Goal: Transaction & Acquisition: Purchase product/service

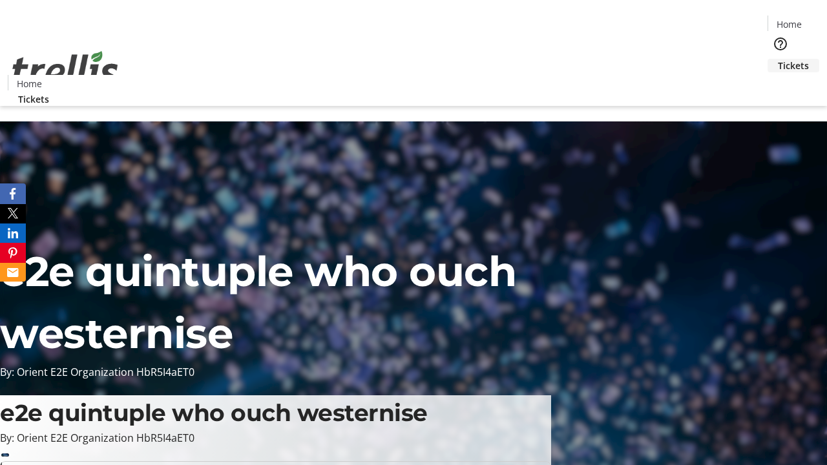
click at [777, 59] on span "Tickets" at bounding box center [792, 66] width 31 height 14
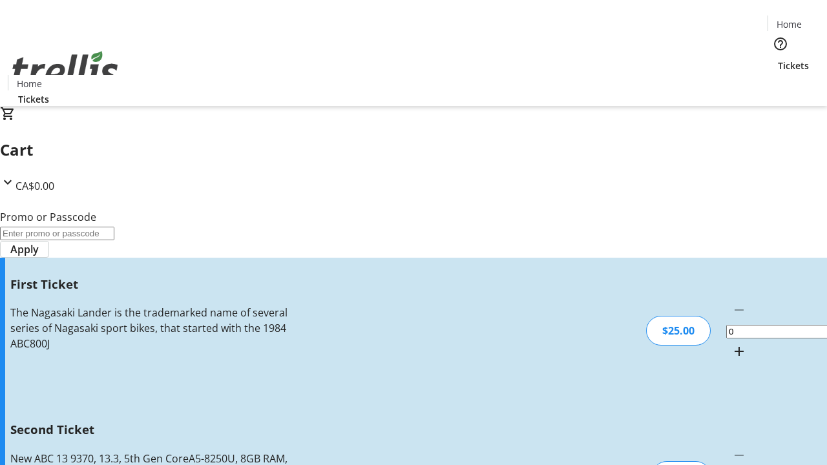
click at [731, 344] on mat-icon "Increment by one" at bounding box center [738, 351] width 15 height 15
type input "1"
type input "2"
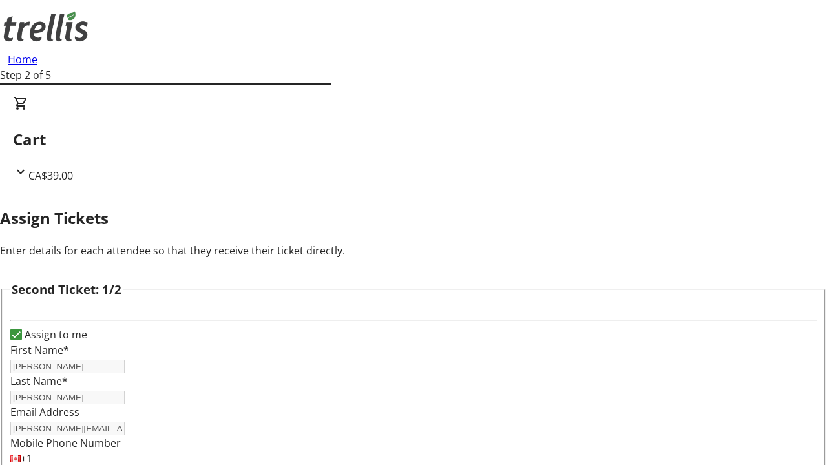
type input "[PERSON_NAME]"
type input "[PERSON_NAME][EMAIL_ADDRESS][DOMAIN_NAME]"
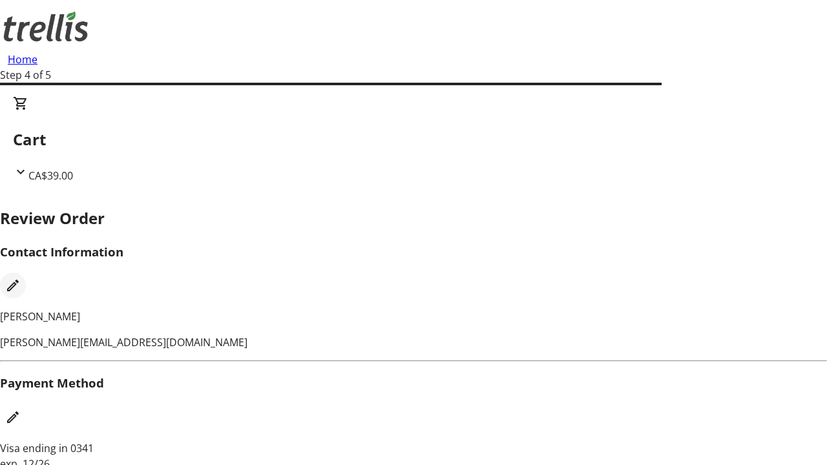
click at [21, 278] on mat-icon "Edit Contact Information" at bounding box center [12, 285] width 15 height 15
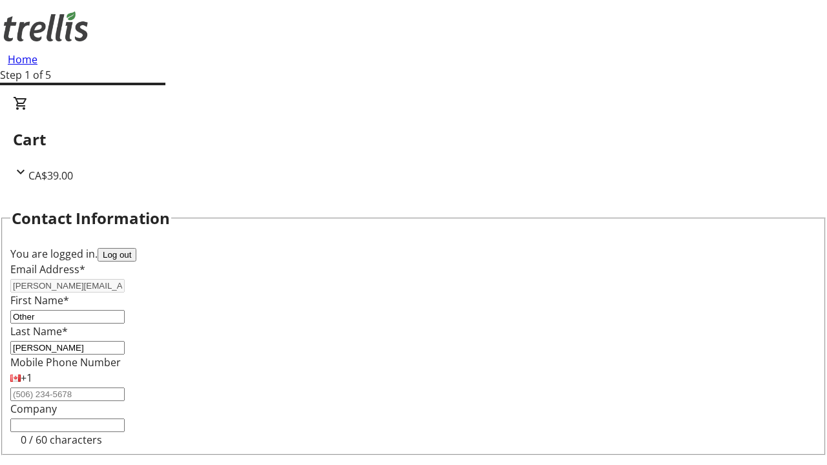
type input "Other"
type input "Name"
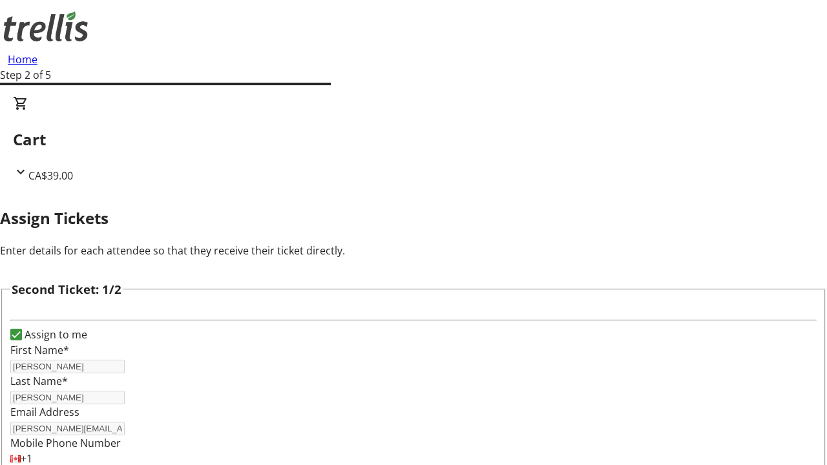
type input "Name"
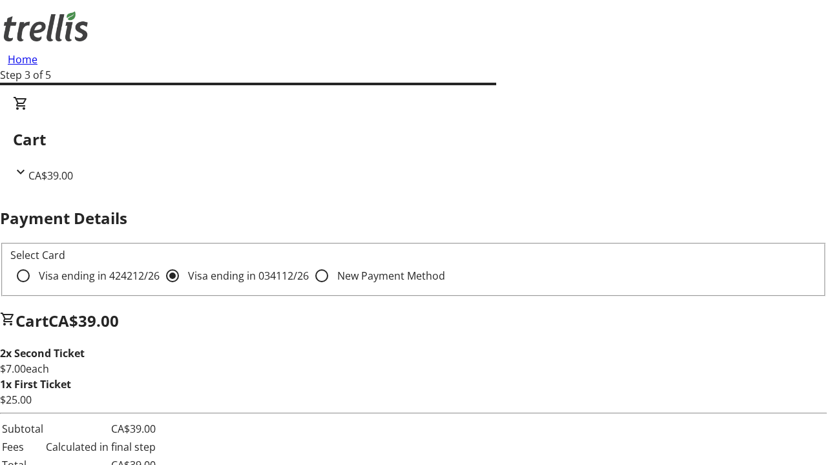
click at [36, 263] on input "Visa ending in 4242 12/26" at bounding box center [23, 276] width 26 height 26
radio input "true"
